Goal: Information Seeking & Learning: Learn about a topic

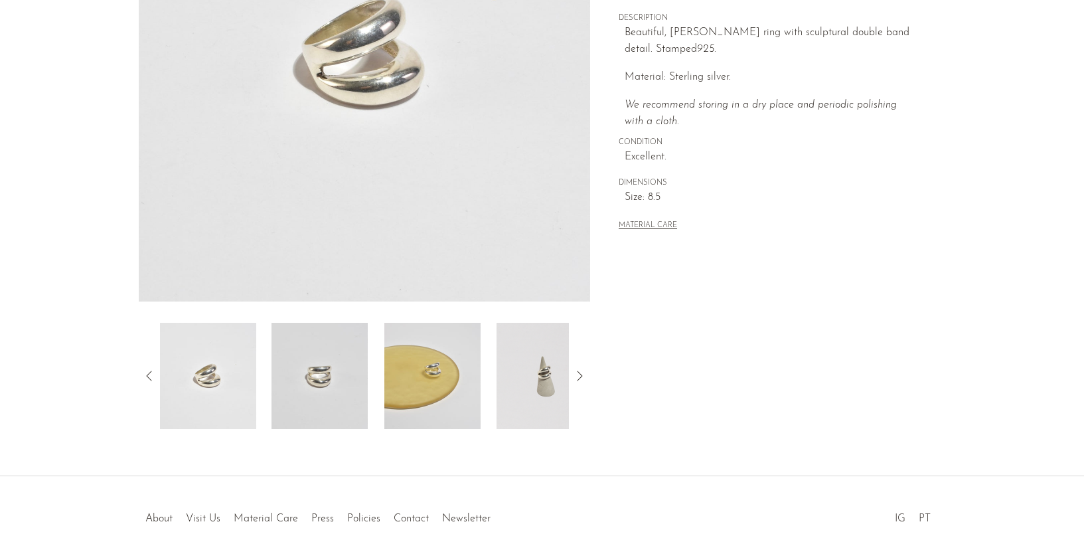
scroll to position [321, 0]
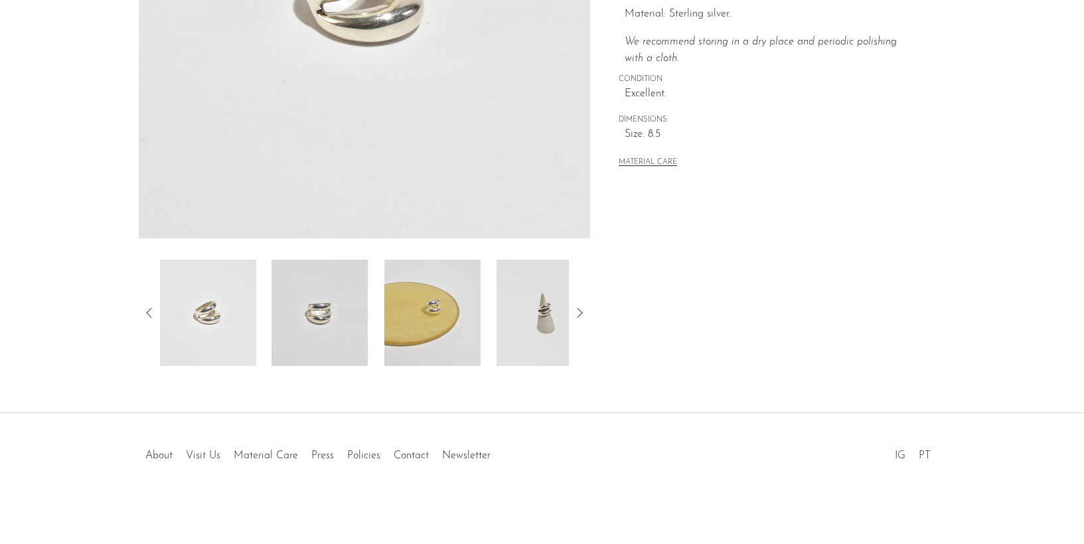
click at [534, 354] on img at bounding box center [544, 312] width 96 height 106
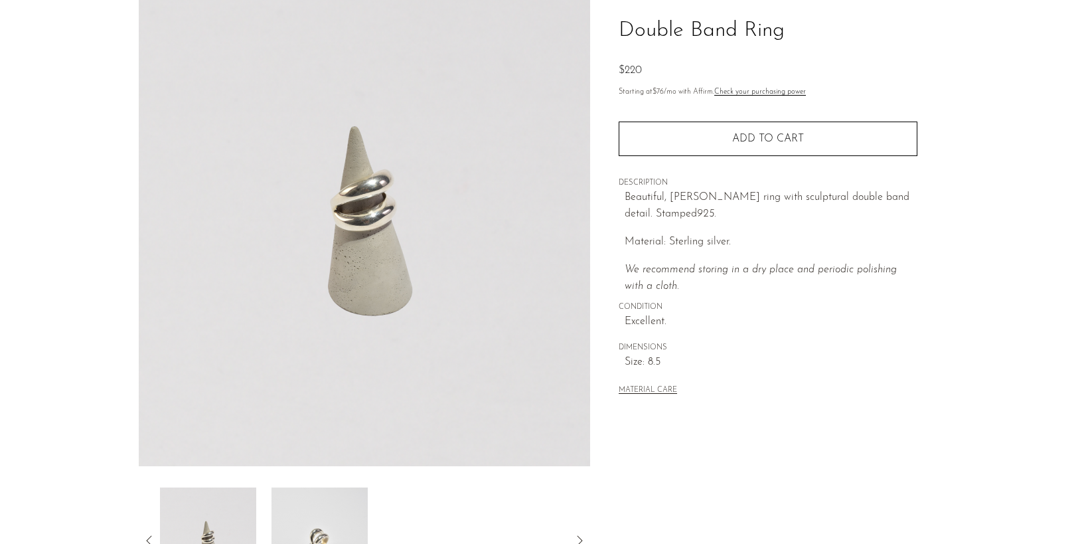
scroll to position [0, 0]
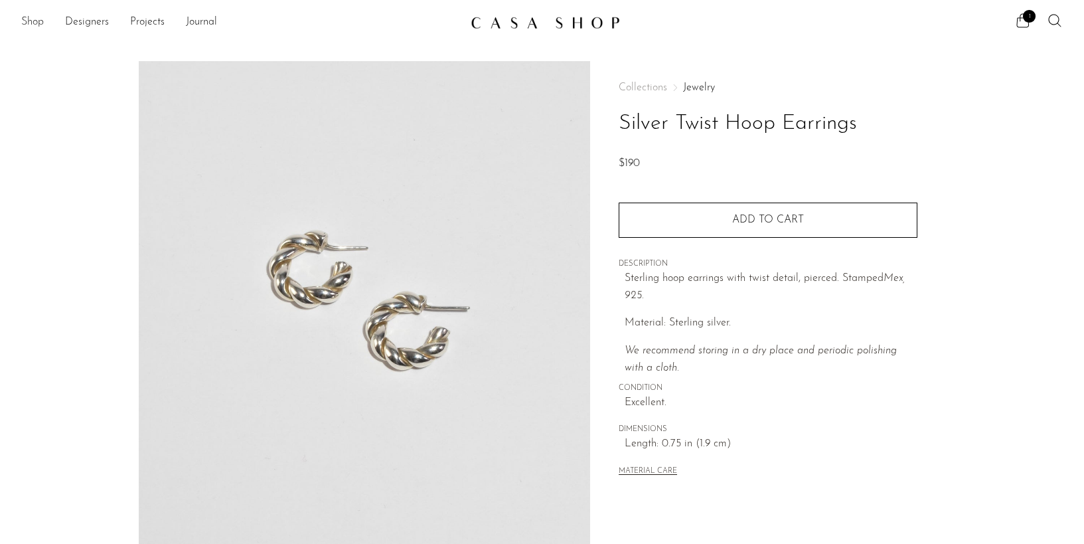
click at [34, 21] on link "Shop" at bounding box center [32, 22] width 23 height 17
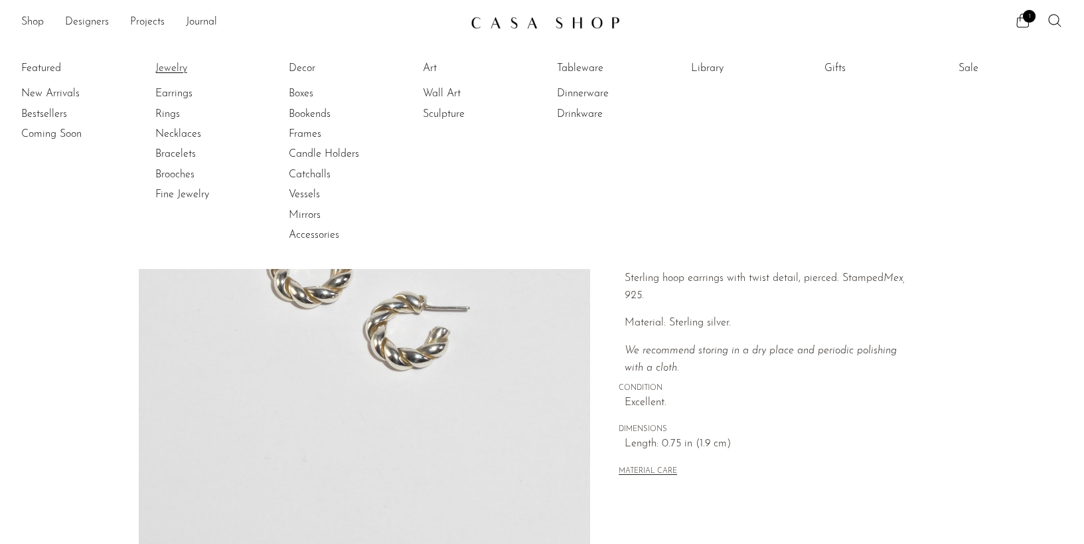
click at [171, 67] on link "Jewelry" at bounding box center [205, 68] width 100 height 15
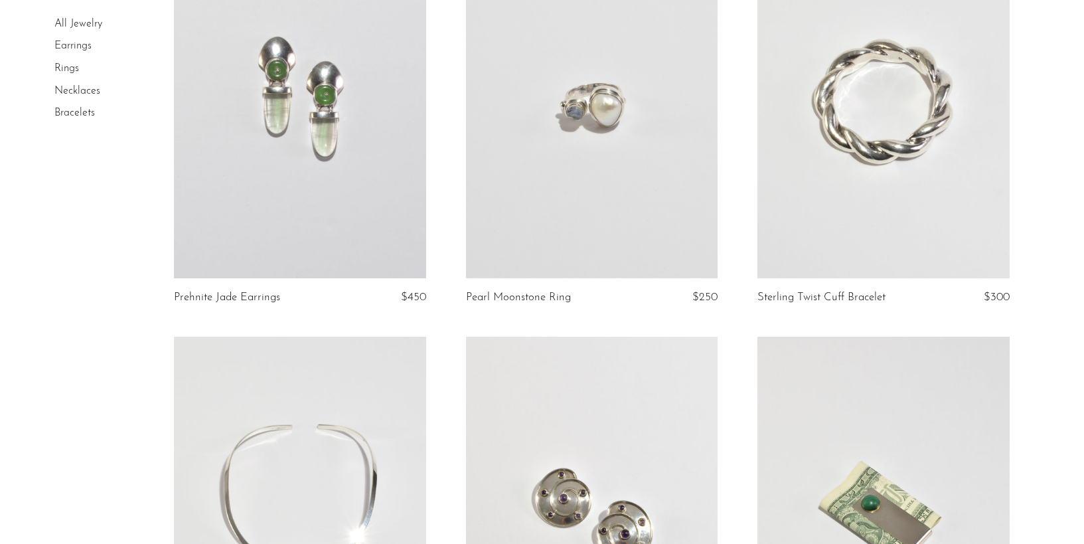
scroll to position [198, 0]
click at [882, 182] on link at bounding box center [883, 100] width 252 height 353
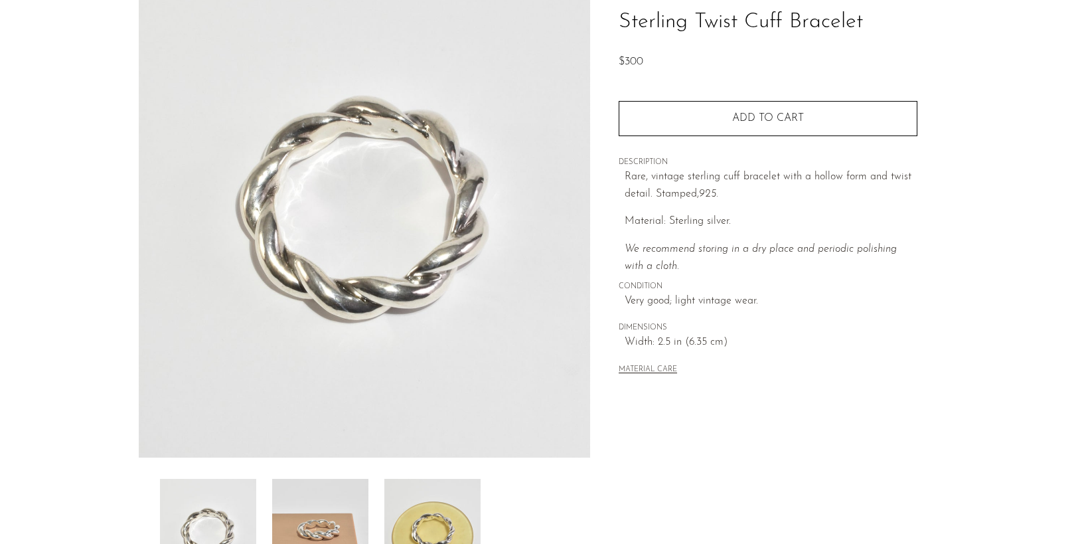
scroll to position [103, 0]
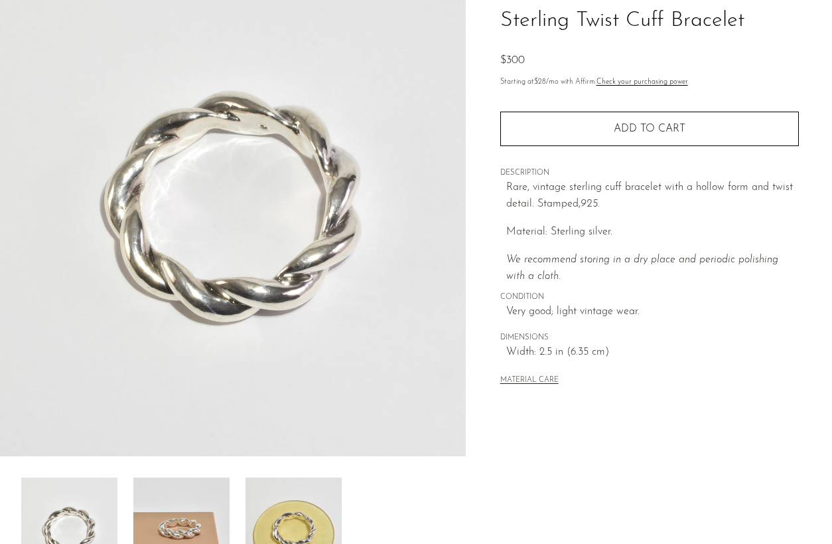
drag, startPoint x: 503, startPoint y: 318, endPoint x: 469, endPoint y: 539, distance: 223.7
click at [0, 0] on img at bounding box center [233, 207] width 466 height 498
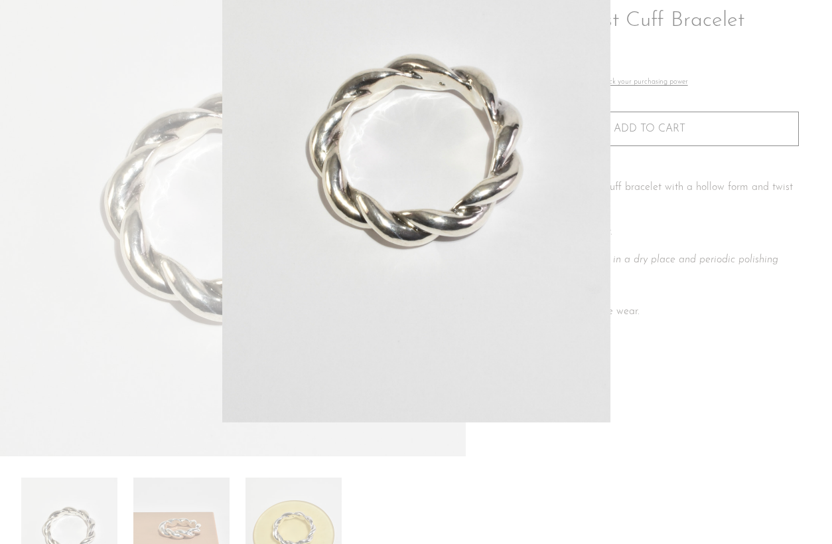
drag, startPoint x: 518, startPoint y: 291, endPoint x: 820, endPoint y: 251, distance: 304.0
click div at bounding box center [416, 272] width 832 height 544
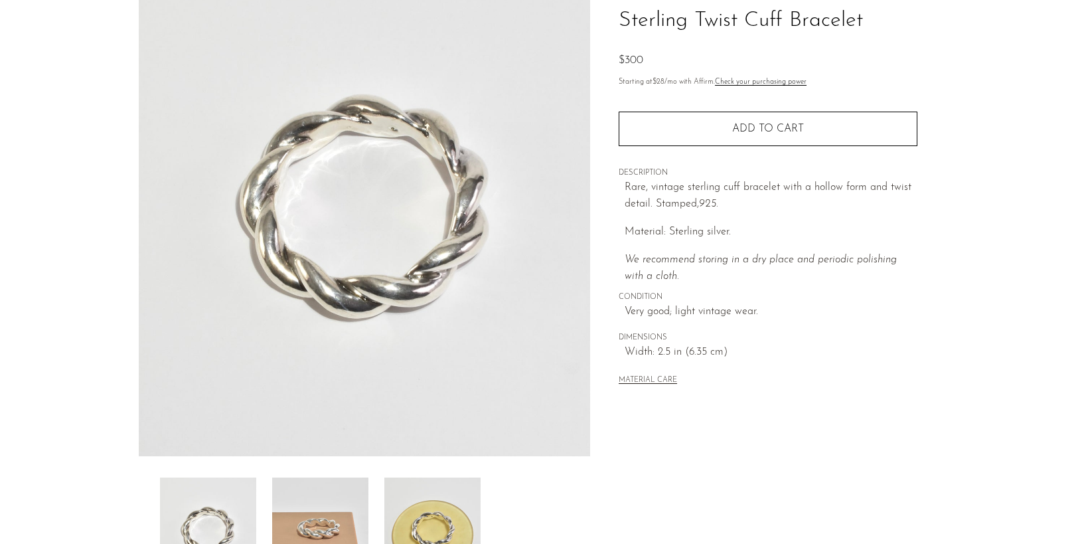
scroll to position [157, 0]
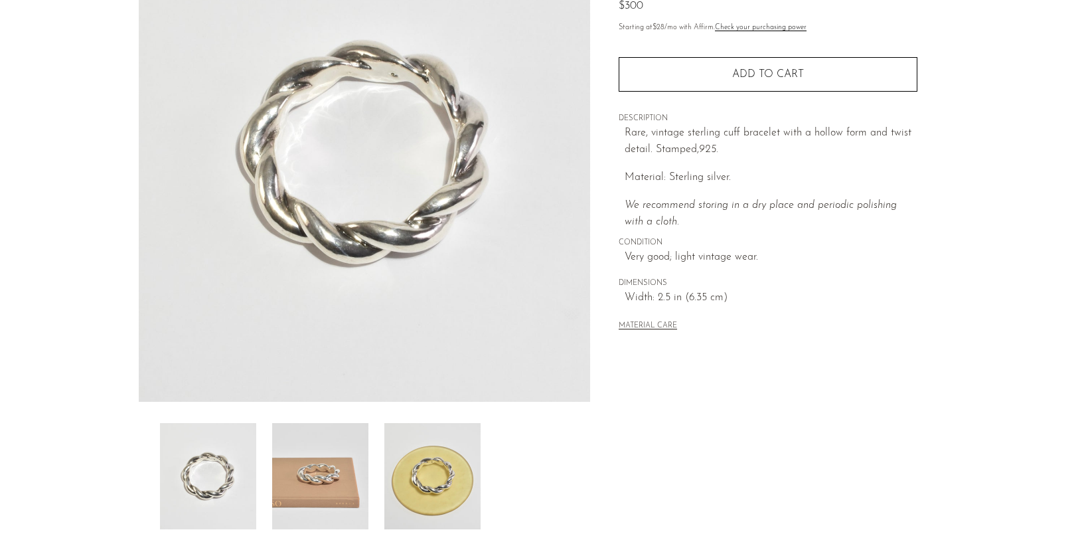
click at [340, 455] on img at bounding box center [320, 476] width 96 height 106
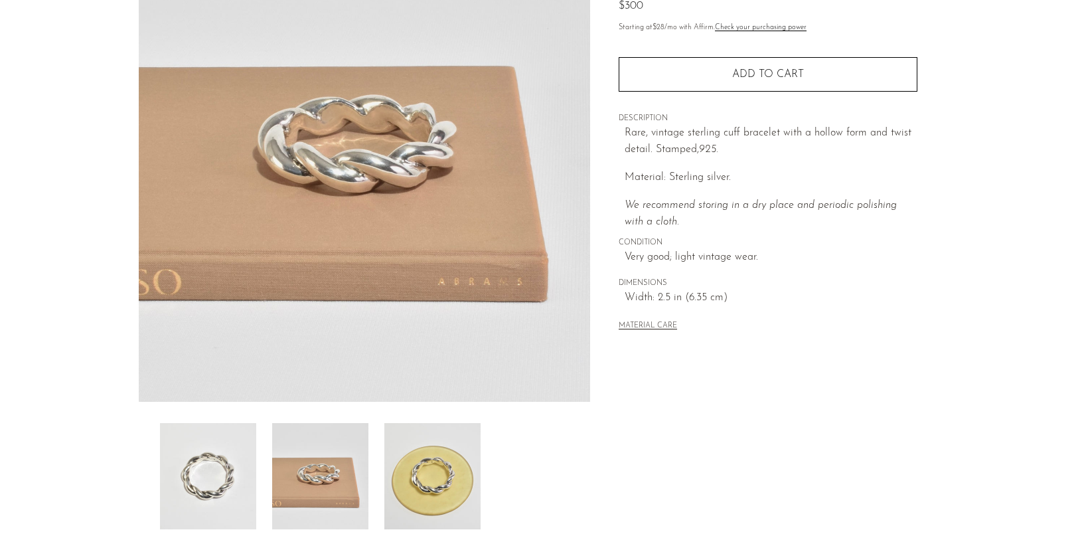
click at [426, 478] on img at bounding box center [432, 476] width 96 height 106
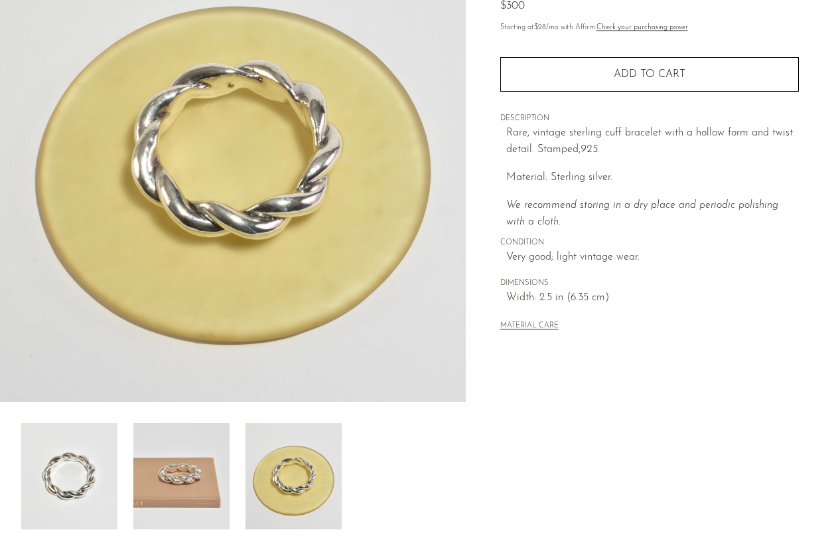
drag, startPoint x: 273, startPoint y: 188, endPoint x: 830, endPoint y: 220, distance: 558.3
click at [0, 0] on img at bounding box center [233, 153] width 466 height 498
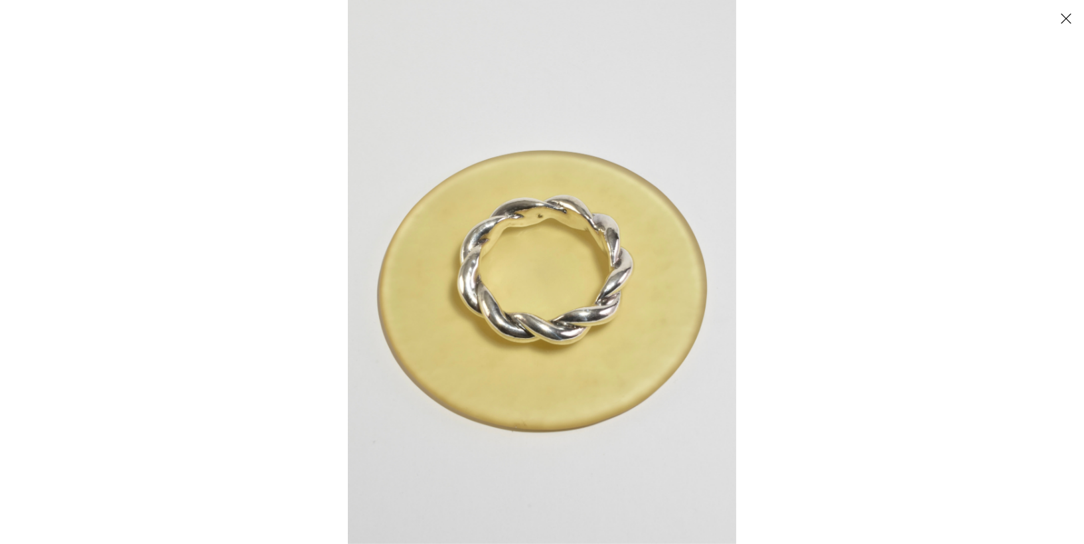
click at [1066, 14] on button "Close" at bounding box center [1065, 18] width 23 height 23
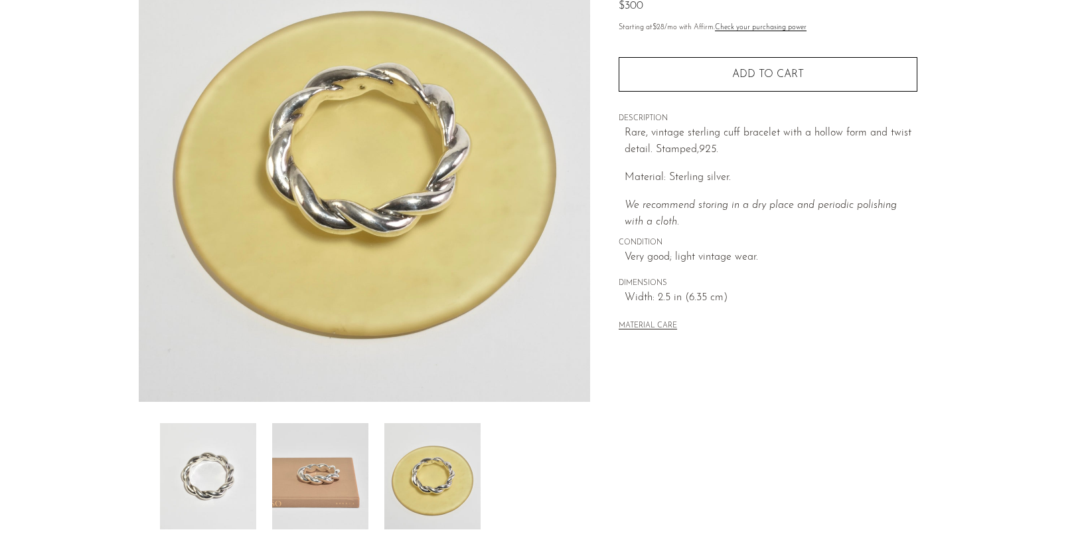
click at [325, 494] on img at bounding box center [320, 476] width 96 height 106
